Goal: Task Accomplishment & Management: Manage account settings

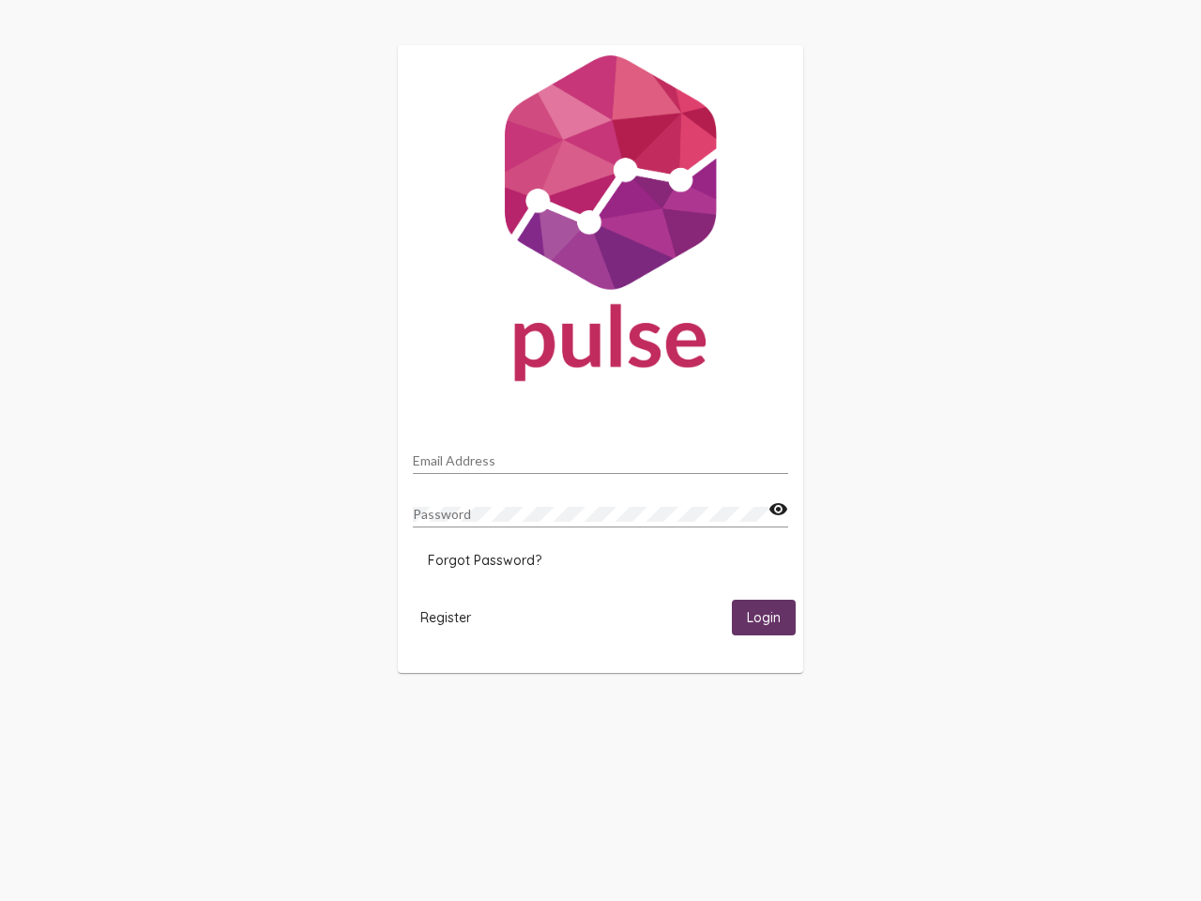
click at [600, 455] on input "Email Address" at bounding box center [600, 460] width 375 height 15
click at [778, 509] on mat-icon "visibility" at bounding box center [778, 509] width 20 height 23
click at [484, 560] on span "Forgot Password?" at bounding box center [485, 560] width 114 height 17
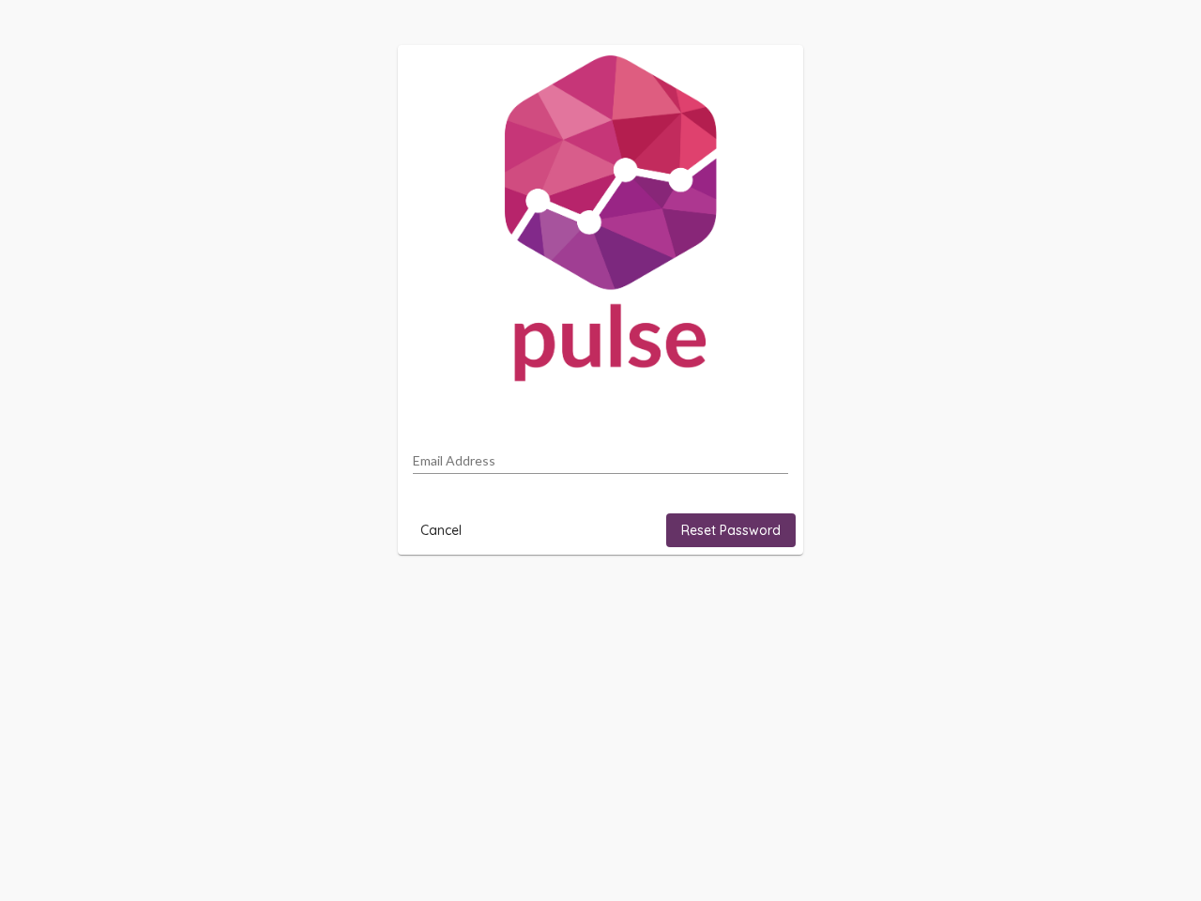
click at [446, 599] on html "Email Address Cancel Reset Password" at bounding box center [600, 299] width 1201 height 599
click at [764, 599] on html "Email Address Cancel Reset Password" at bounding box center [600, 299] width 1201 height 599
